Goal: Check status: Check status

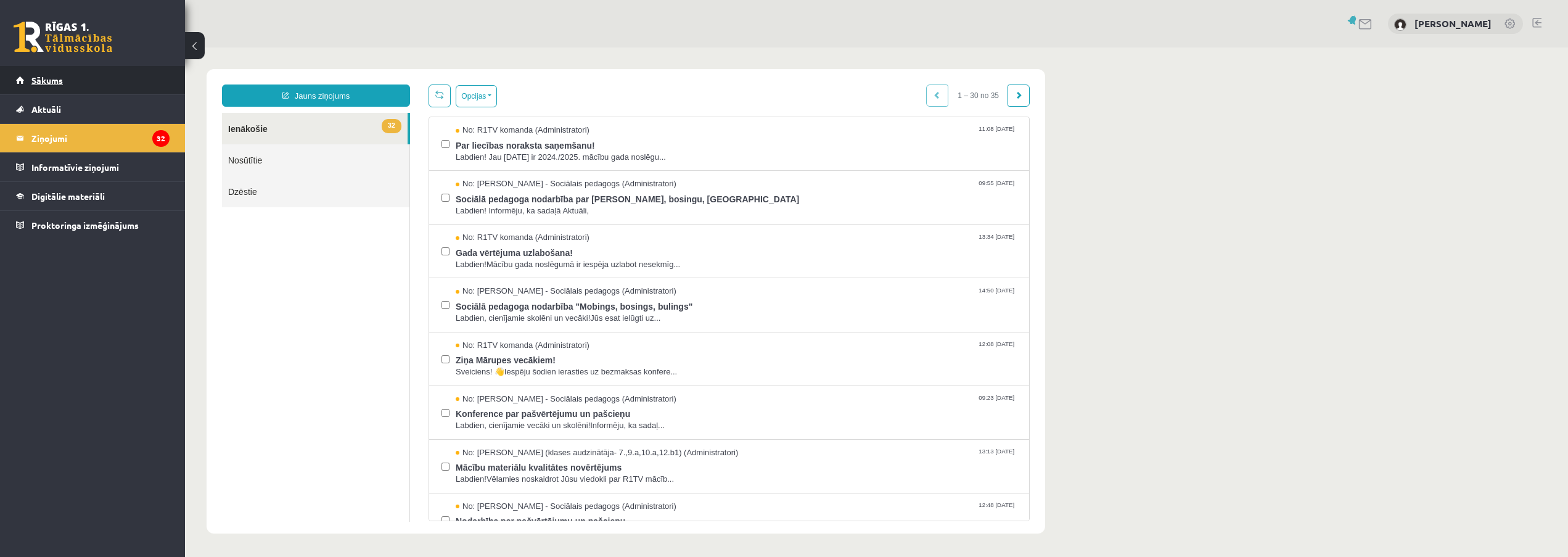
click at [36, 80] on span "Sākums" at bounding box center [47, 81] width 32 height 12
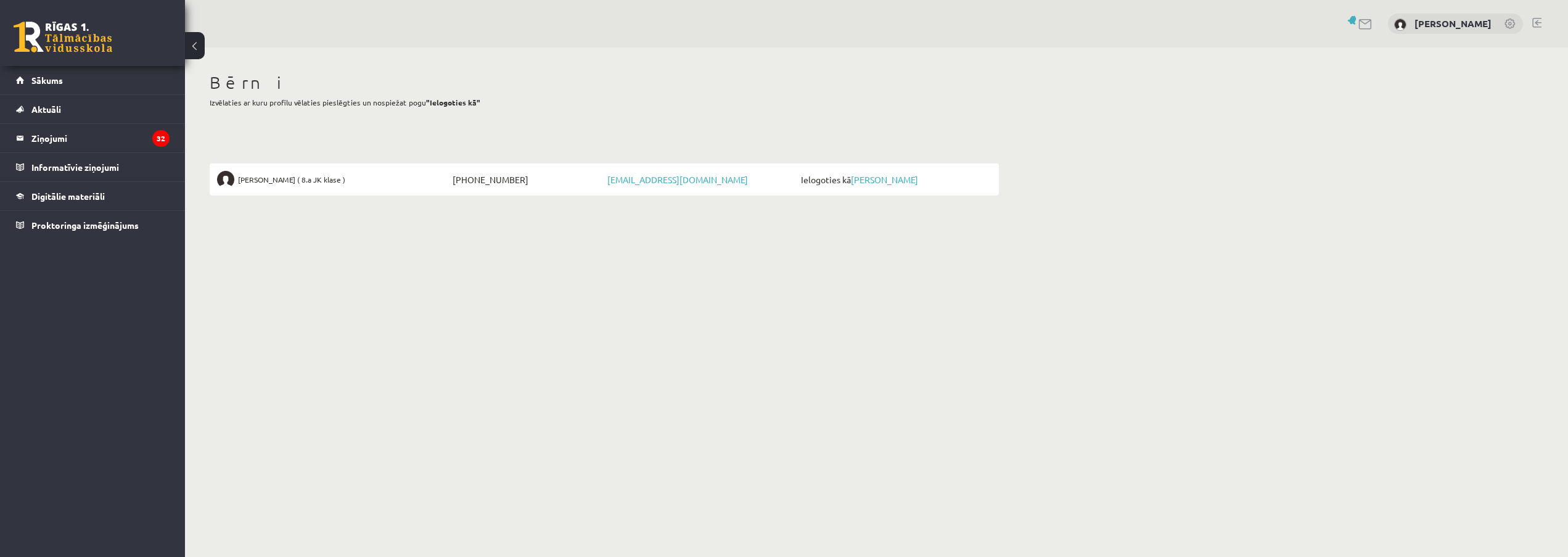
click at [481, 184] on span "[PHONE_NUMBER]" at bounding box center [526, 180] width 154 height 17
click at [63, 106] on link "Aktuāli" at bounding box center [93, 109] width 154 height 29
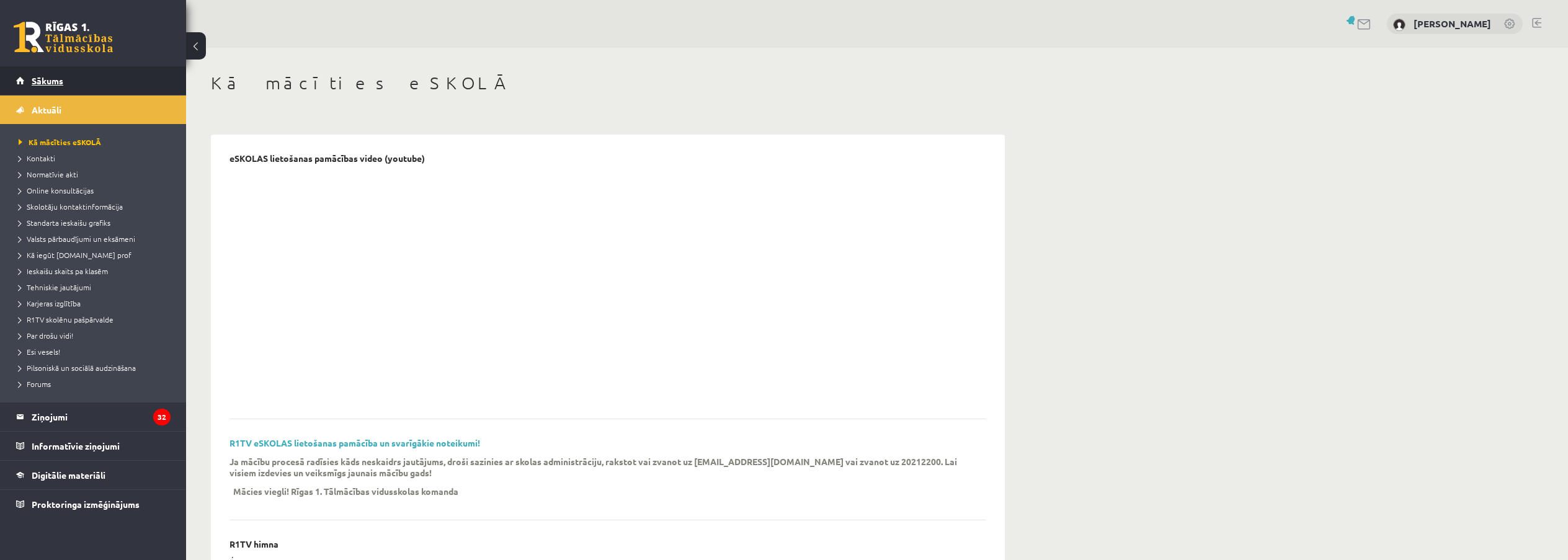
click at [48, 80] on span "Sākums" at bounding box center [47, 81] width 32 height 12
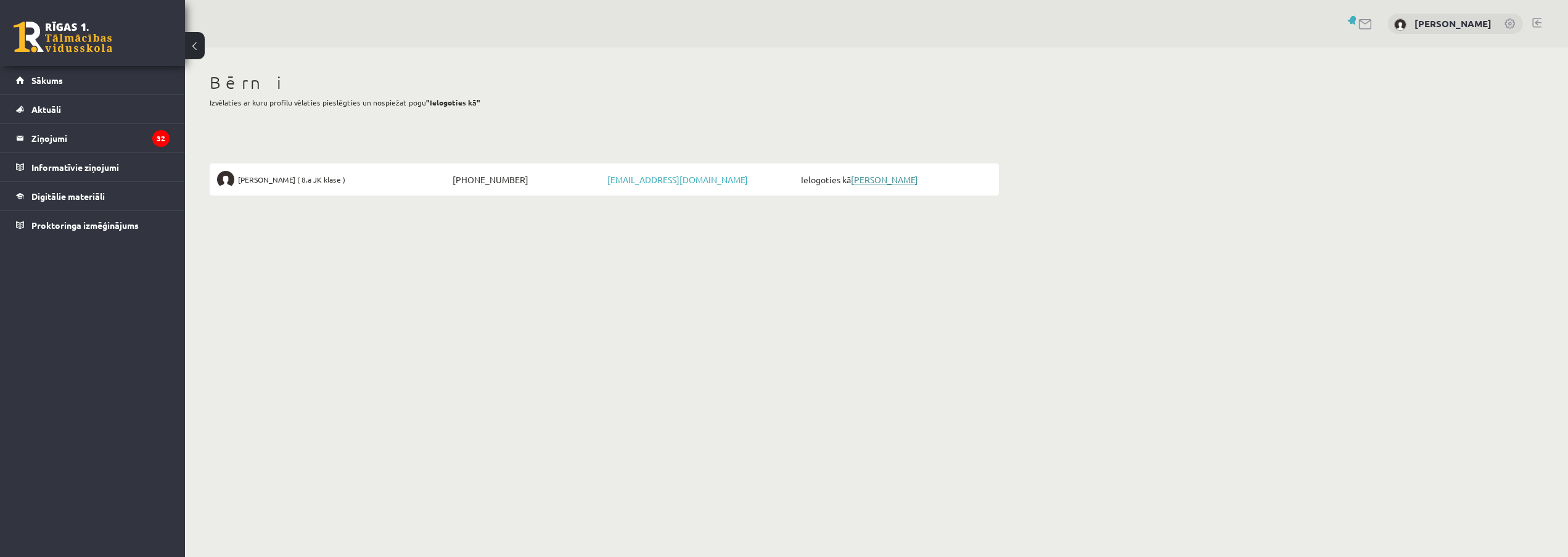
click at [882, 179] on link "[PERSON_NAME]" at bounding box center [885, 180] width 67 height 12
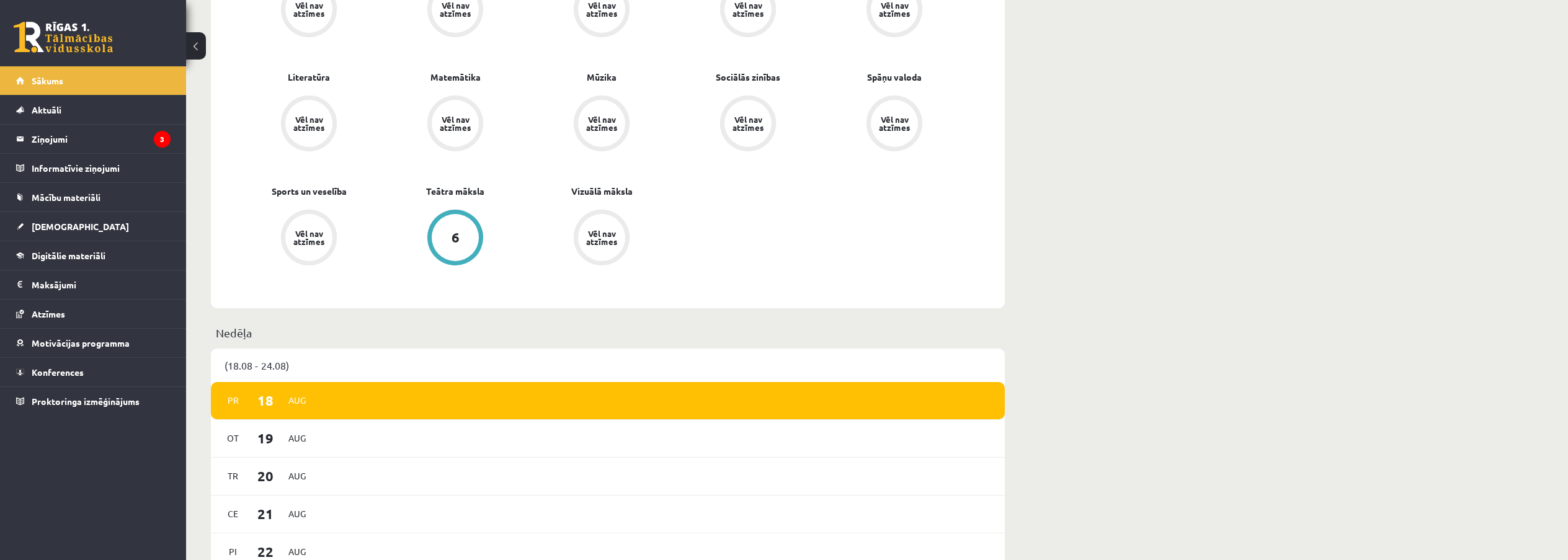
scroll to position [621, 0]
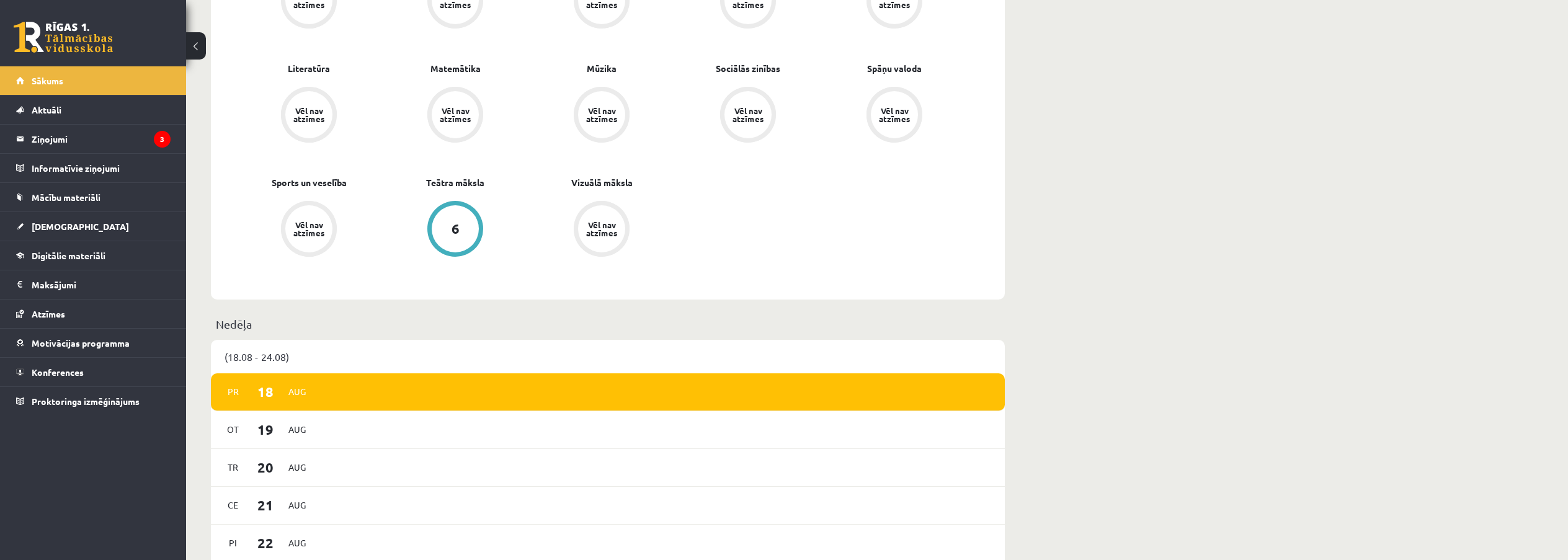
click at [447, 238] on div "6" at bounding box center [454, 229] width 47 height 47
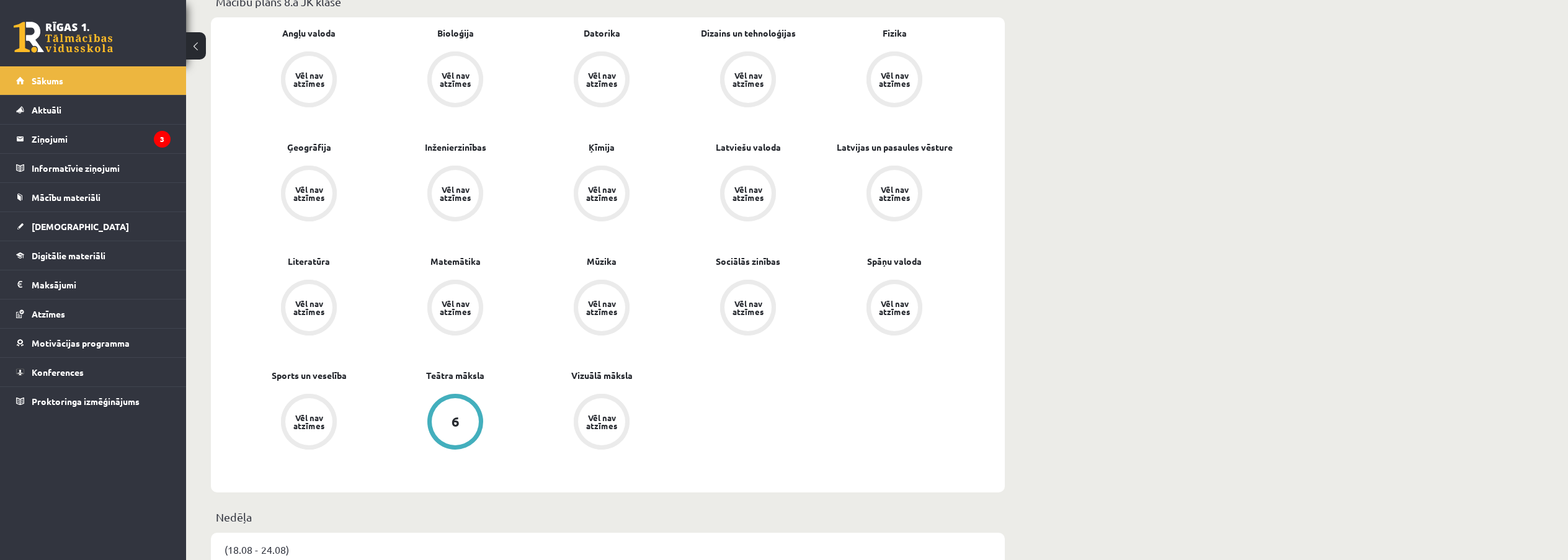
scroll to position [186, 0]
